Goal: Check status: Check status

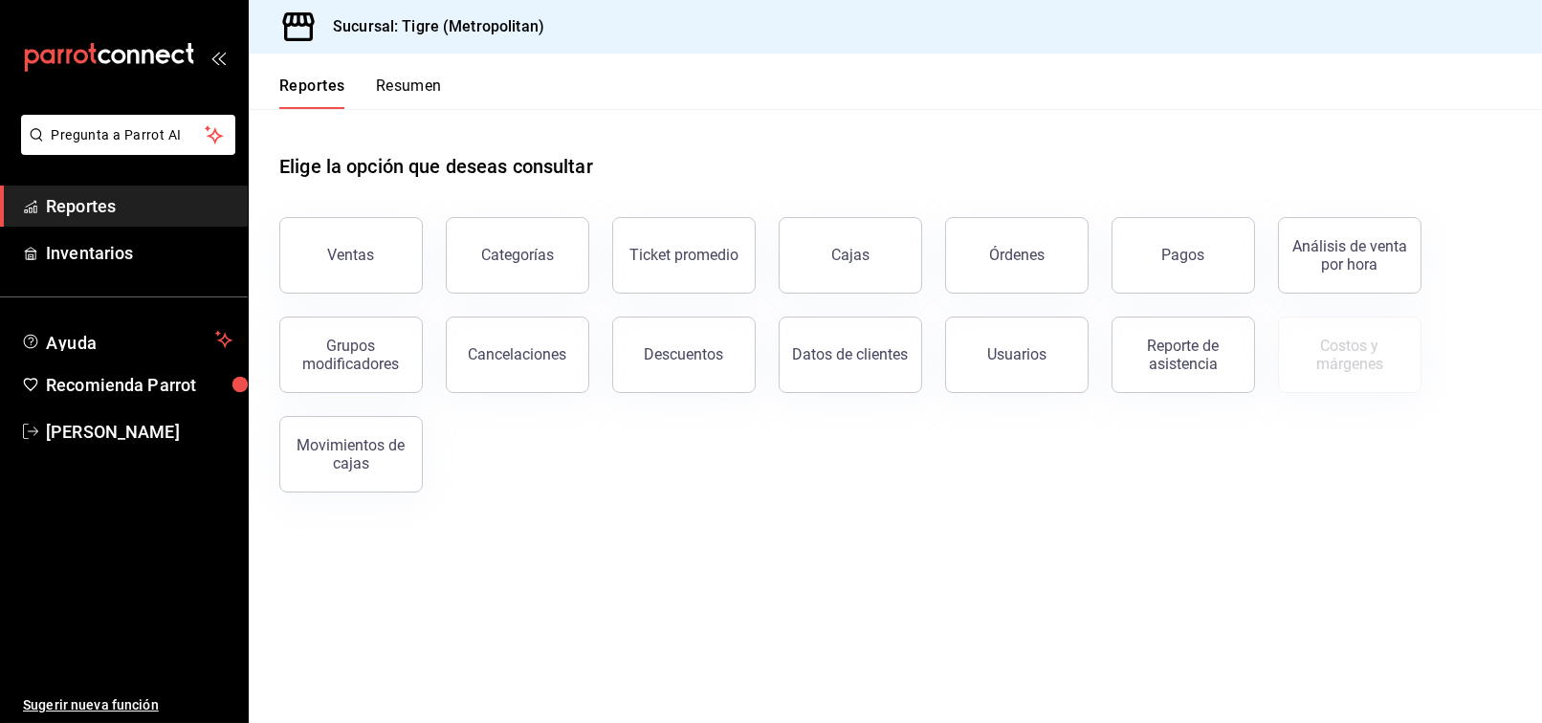
click at [1166, 219] on div "Pagos" at bounding box center [1172, 243] width 166 height 99
click at [1175, 287] on button "Pagos" at bounding box center [1183, 255] width 143 height 77
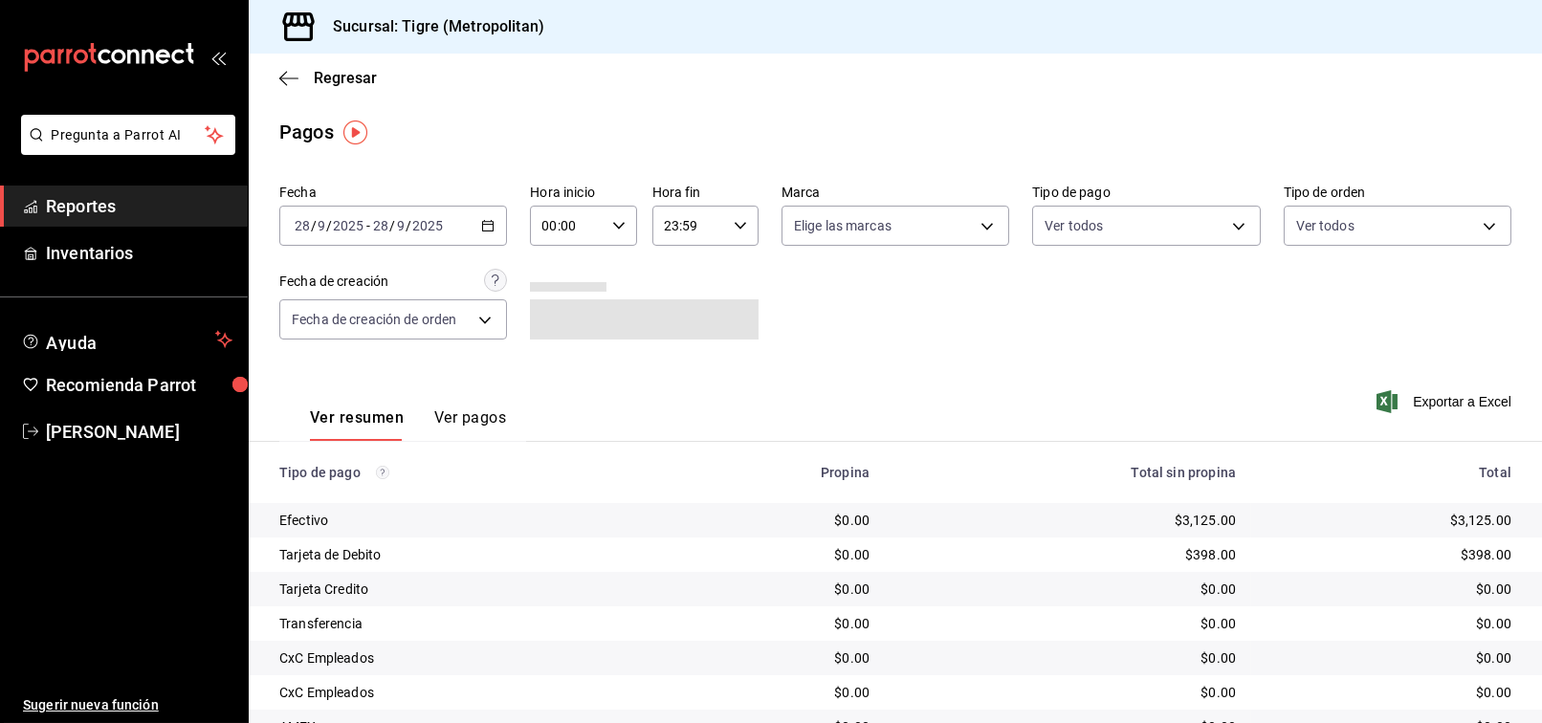
click at [481, 226] on icon "button" at bounding box center [487, 225] width 13 height 13
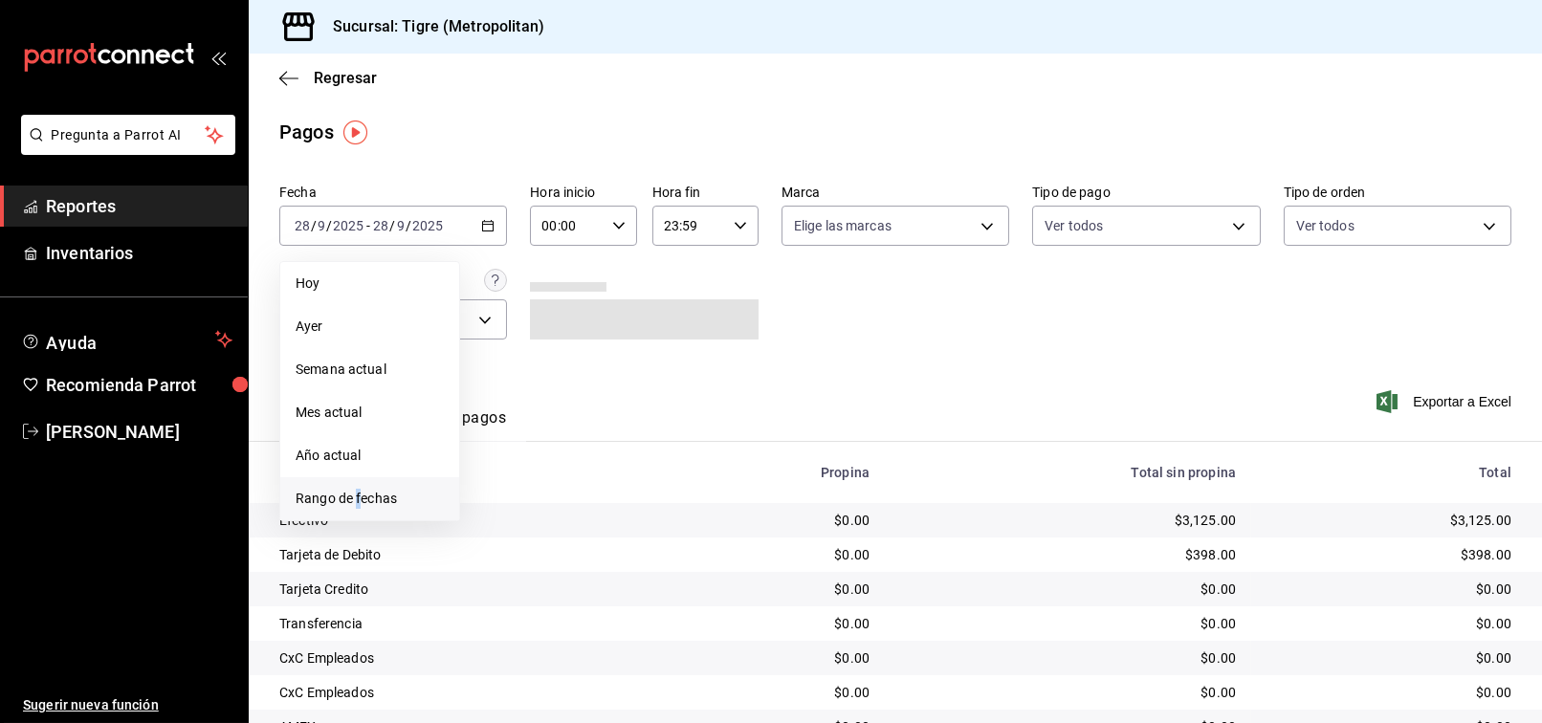
click at [360, 487] on li "Rango de fechas" at bounding box center [369, 498] width 179 height 43
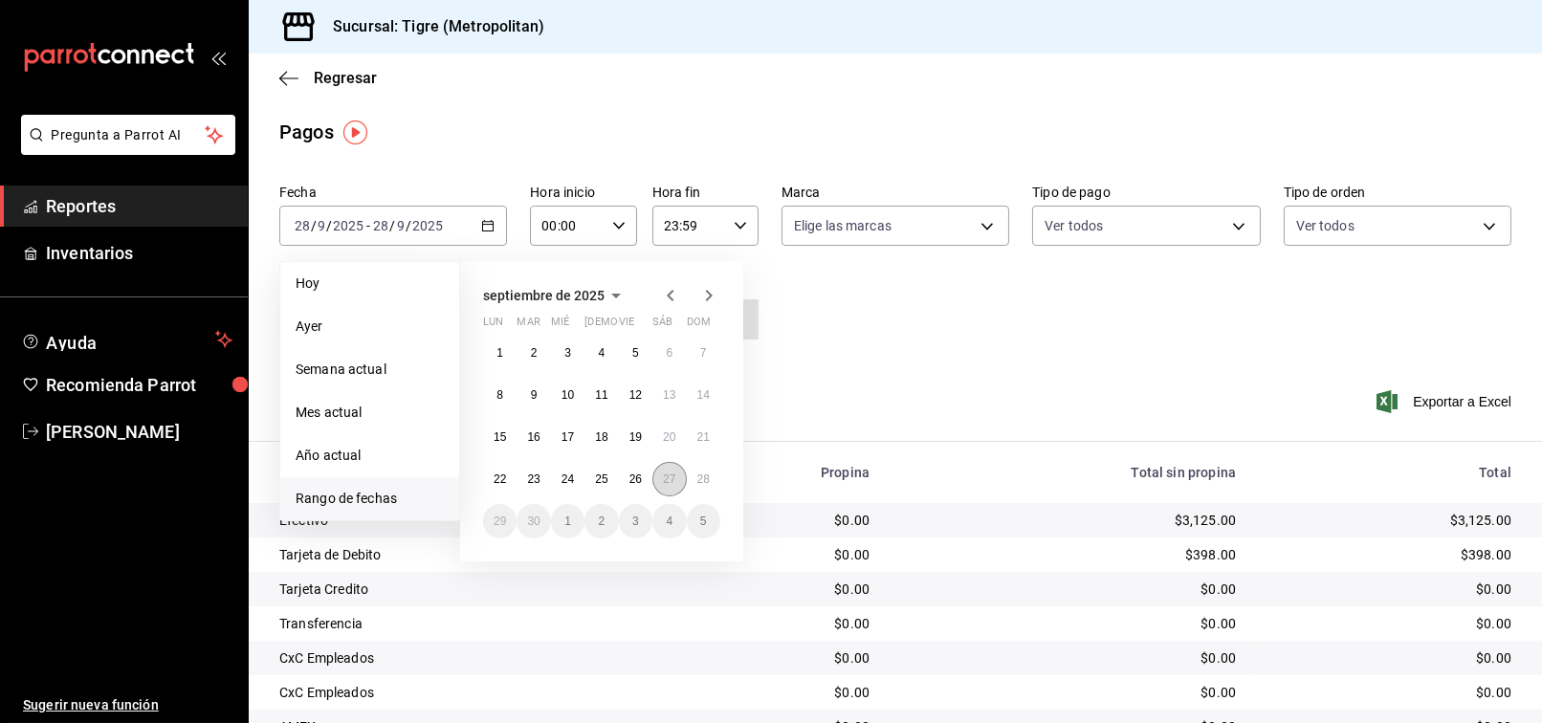
click at [674, 479] on abbr "27" at bounding box center [669, 479] width 12 height 13
click at [697, 478] on abbr "28" at bounding box center [703, 479] width 12 height 13
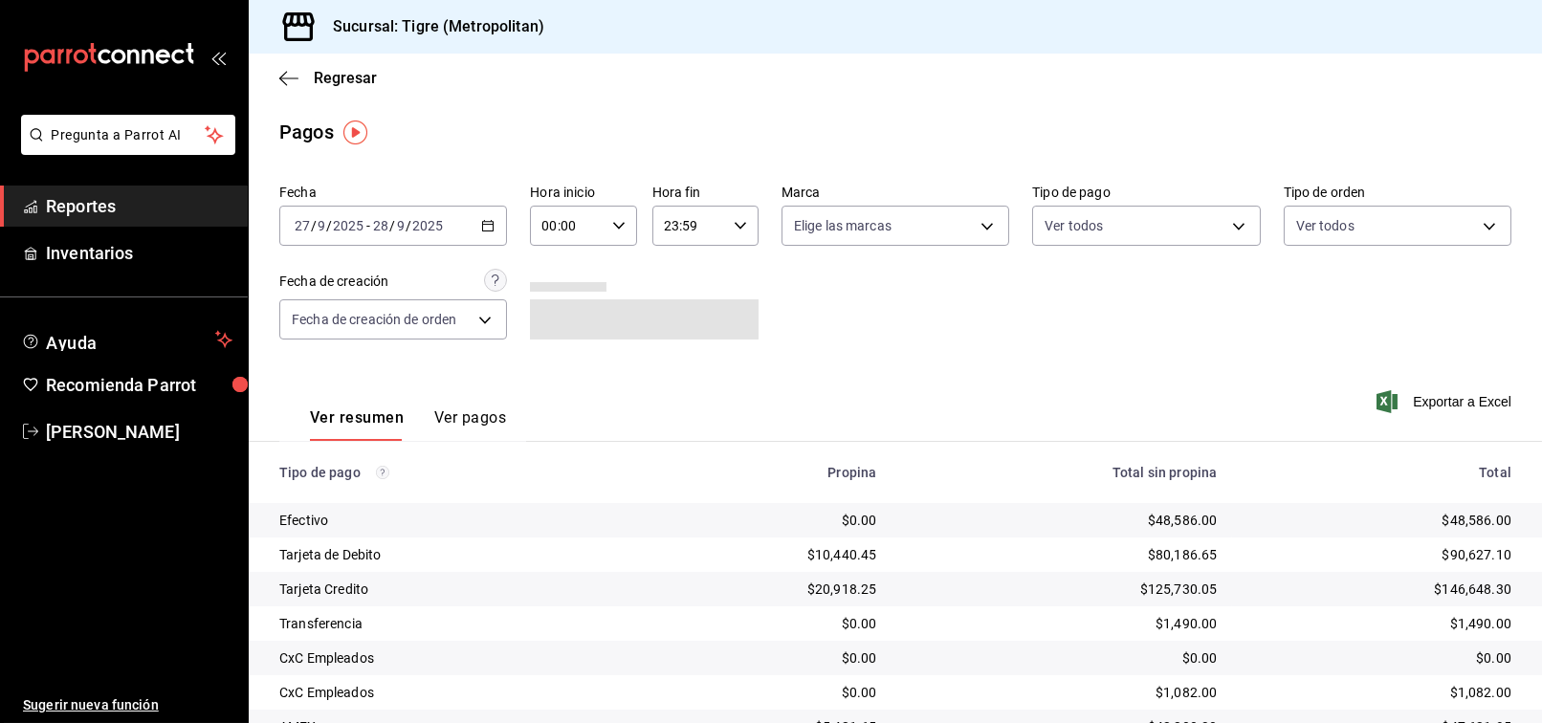
click at [612, 225] on icon "button" at bounding box center [618, 225] width 13 height 13
click at [560, 364] on span "02" at bounding box center [553, 366] width 22 height 15
type input "02:00"
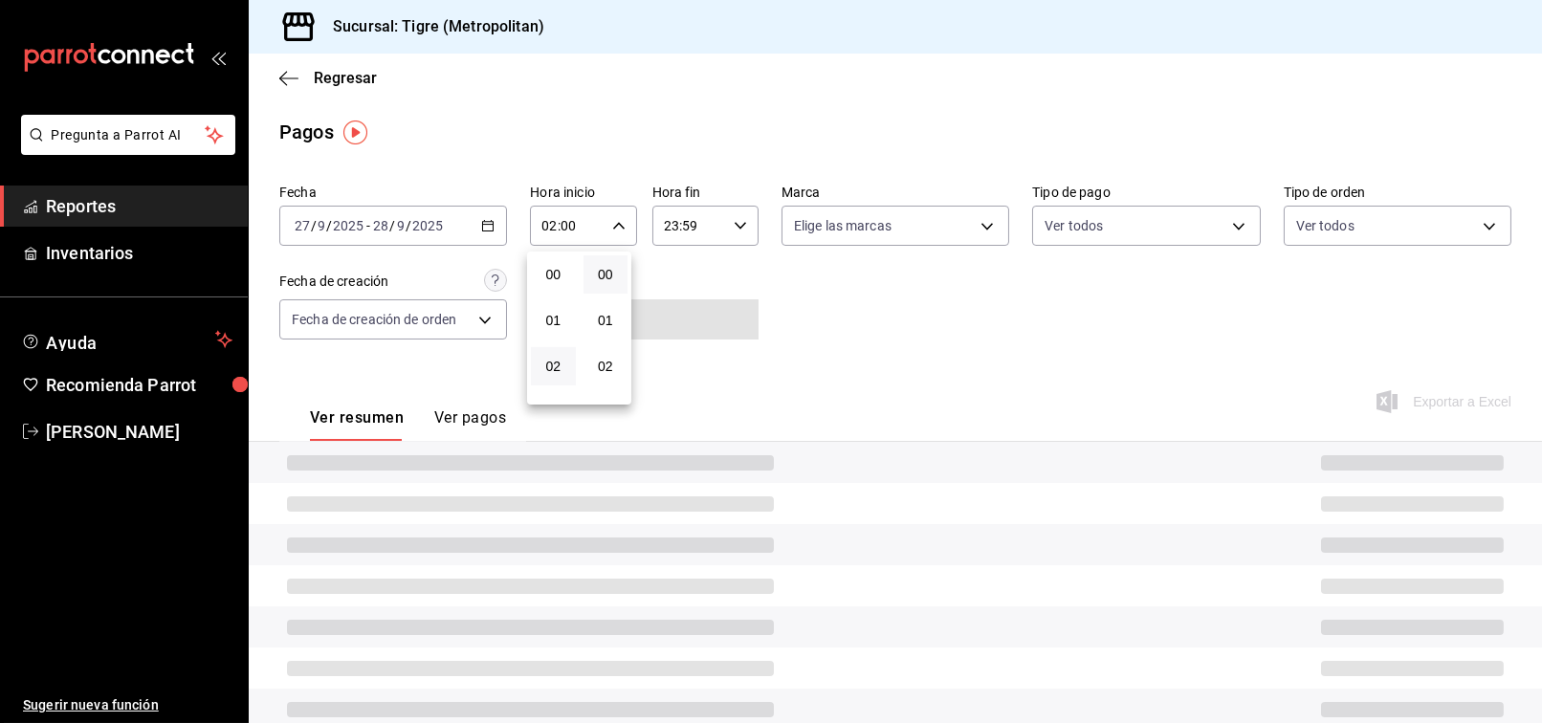
click at [885, 354] on div at bounding box center [771, 361] width 1542 height 723
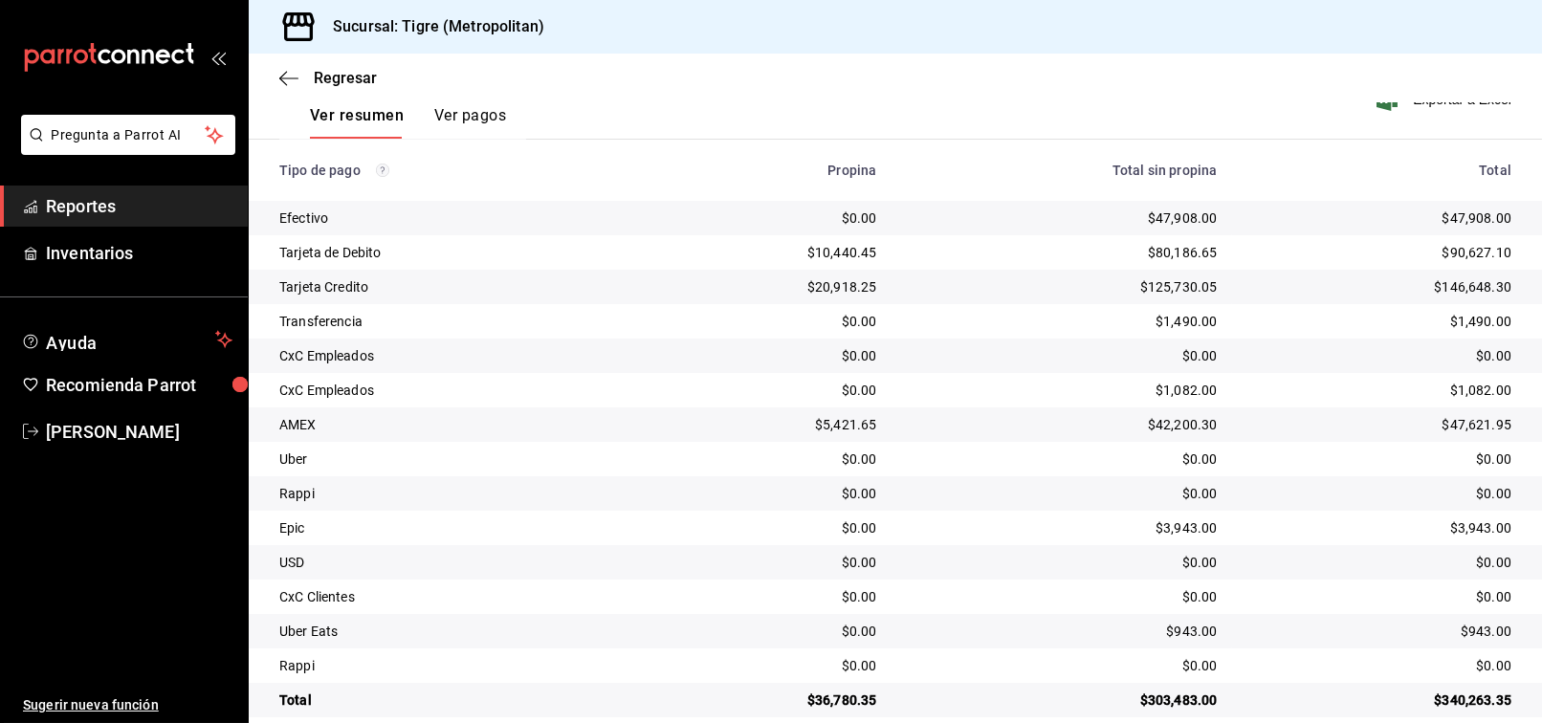
scroll to position [326, 0]
